Goal: Transaction & Acquisition: Book appointment/travel/reservation

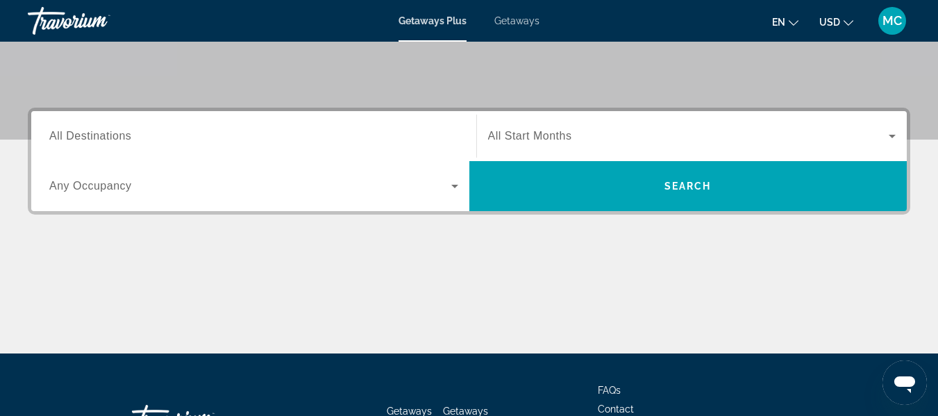
scroll to position [274, 0]
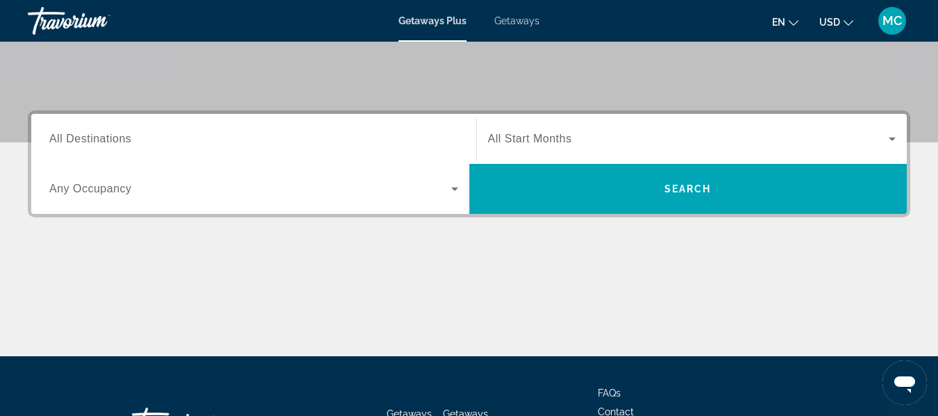
click at [129, 142] on span "All Destinations" at bounding box center [90, 139] width 82 height 12
click at [129, 142] on input "Destination All Destinations" at bounding box center [253, 139] width 409 height 17
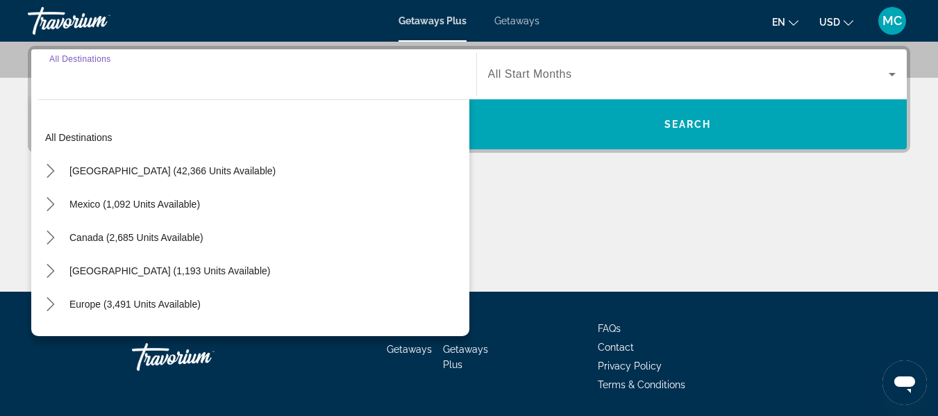
scroll to position [339, 0]
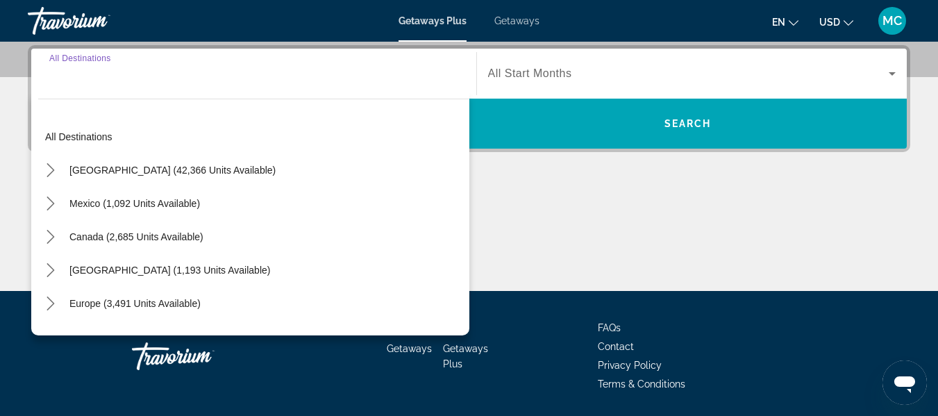
click at [505, 208] on div "Main content" at bounding box center [469, 239] width 882 height 104
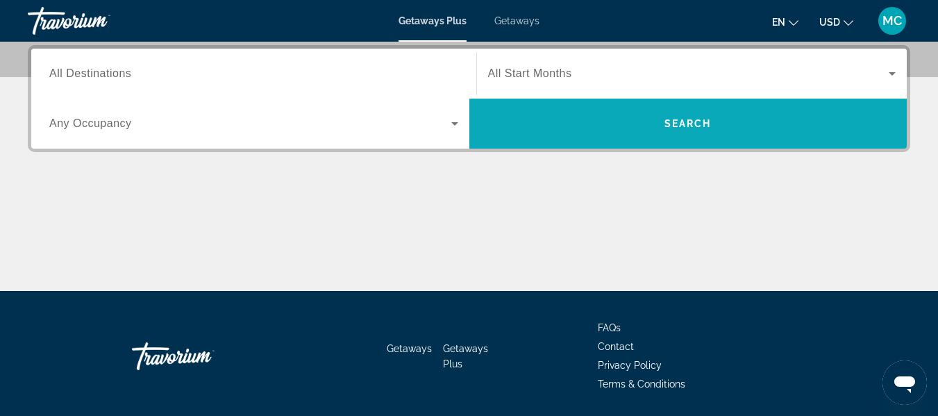
click at [675, 112] on span "Search" at bounding box center [688, 123] width 438 height 33
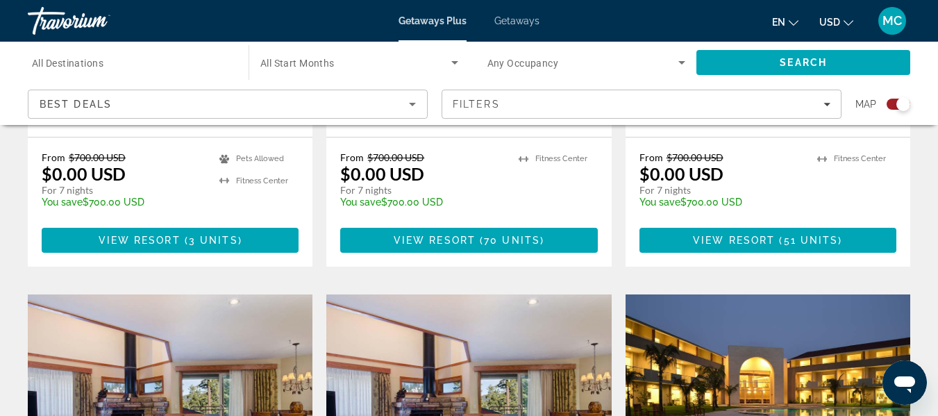
scroll to position [2182, 0]
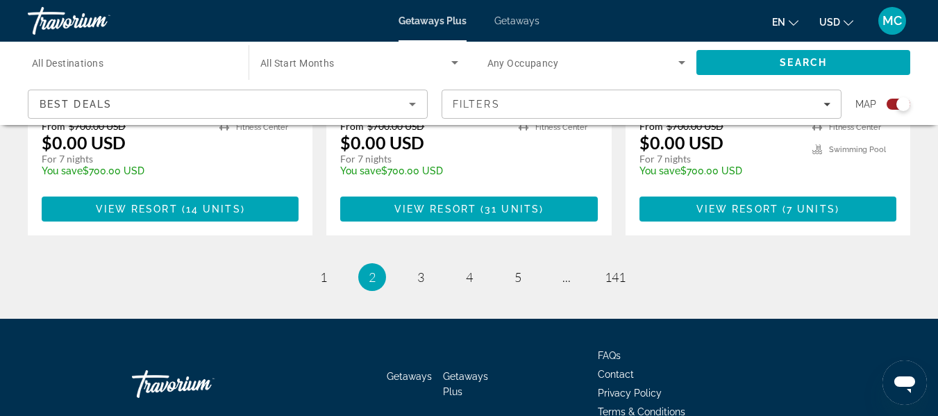
scroll to position [2364, 0]
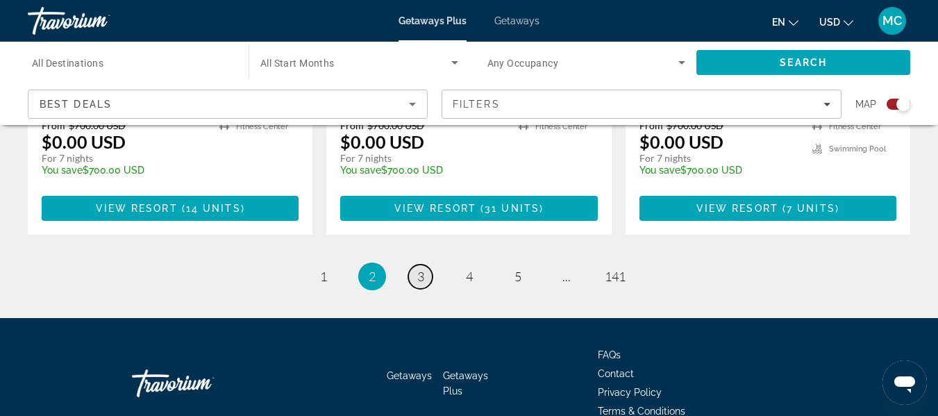
click at [423, 269] on span "3" at bounding box center [420, 276] width 7 height 15
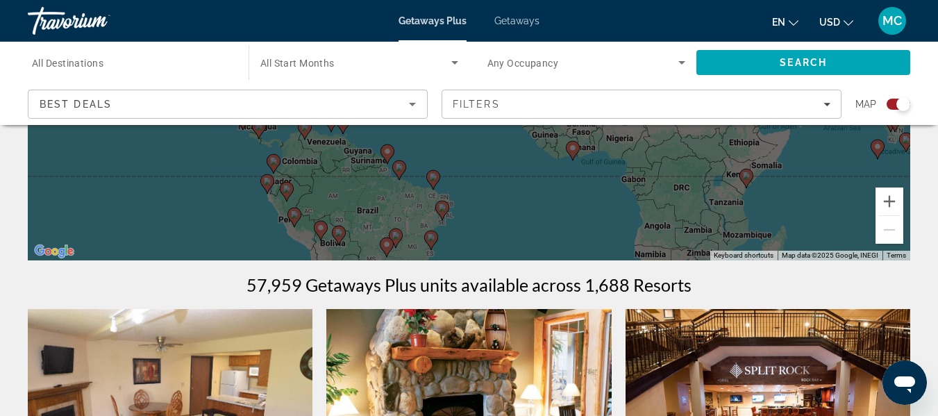
scroll to position [294, 0]
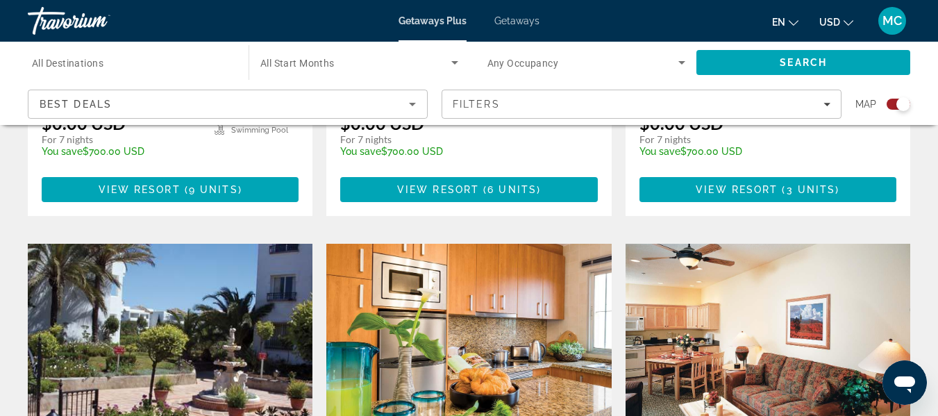
scroll to position [2299, 0]
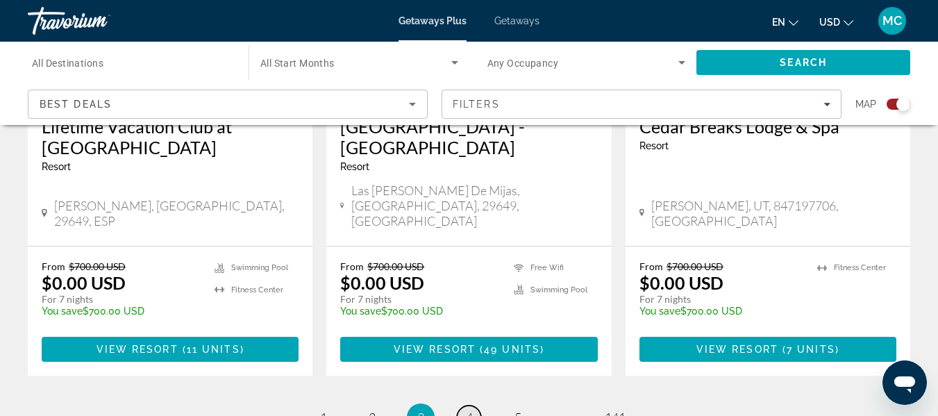
click at [466, 409] on span "4" at bounding box center [469, 416] width 7 height 15
